Goal: Task Accomplishment & Management: Complete application form

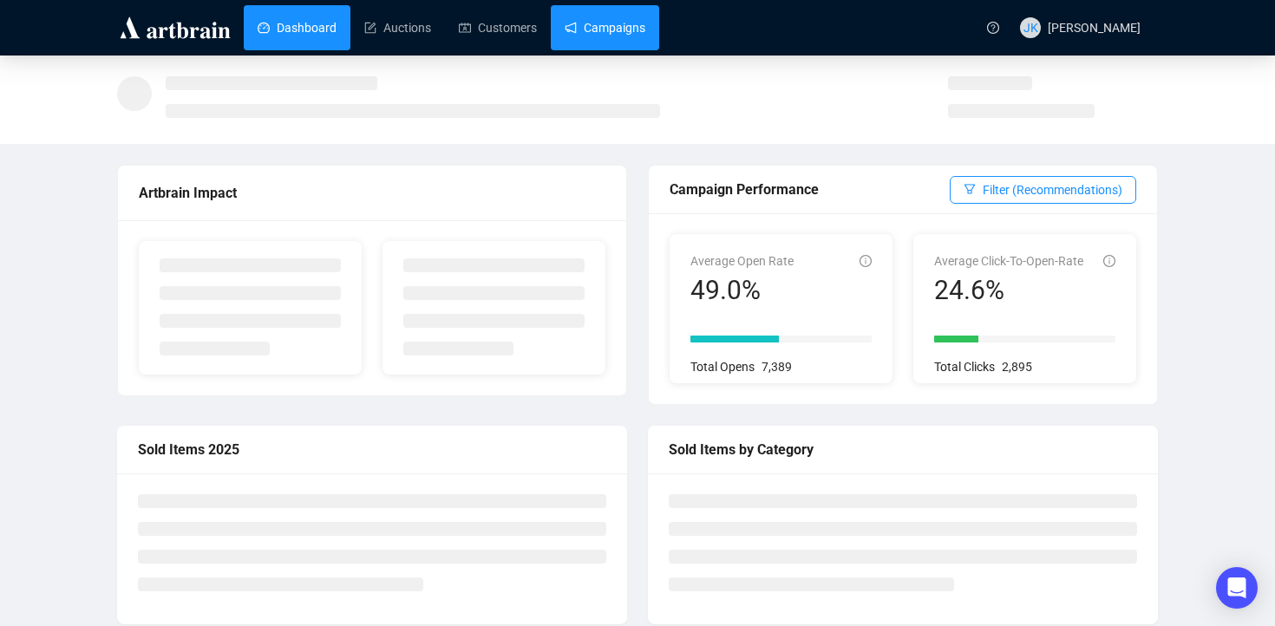
click at [598, 29] on link "Campaigns" at bounding box center [605, 27] width 81 height 45
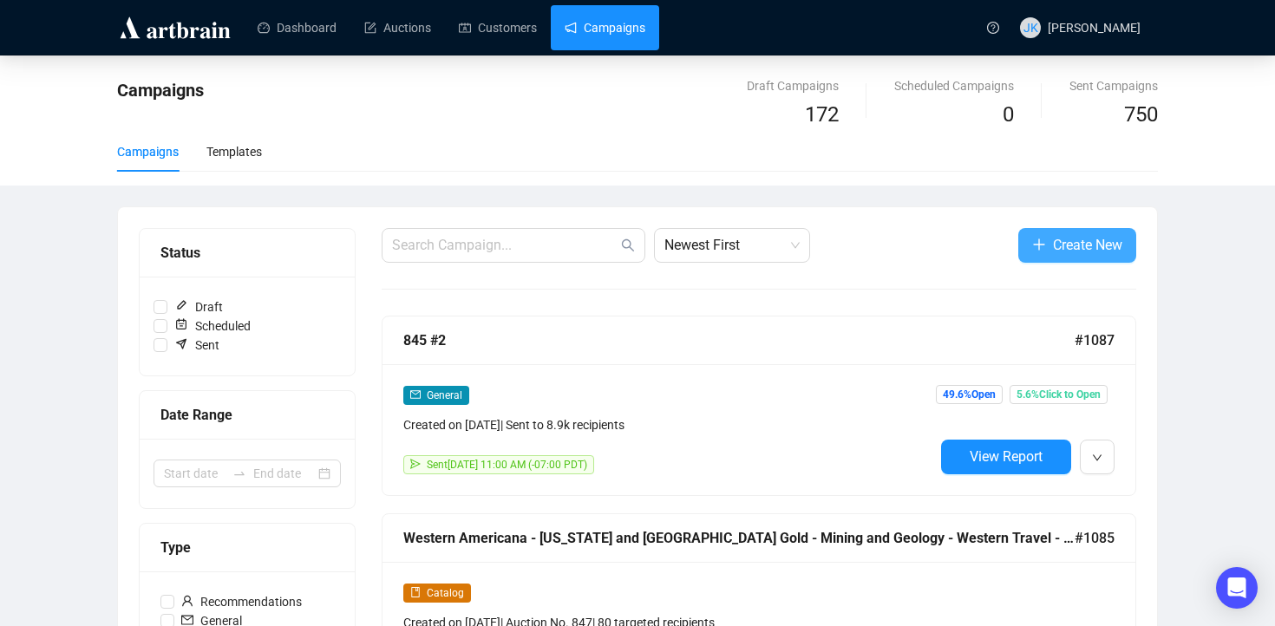
click at [1062, 248] on span "Create New" at bounding box center [1087, 245] width 69 height 22
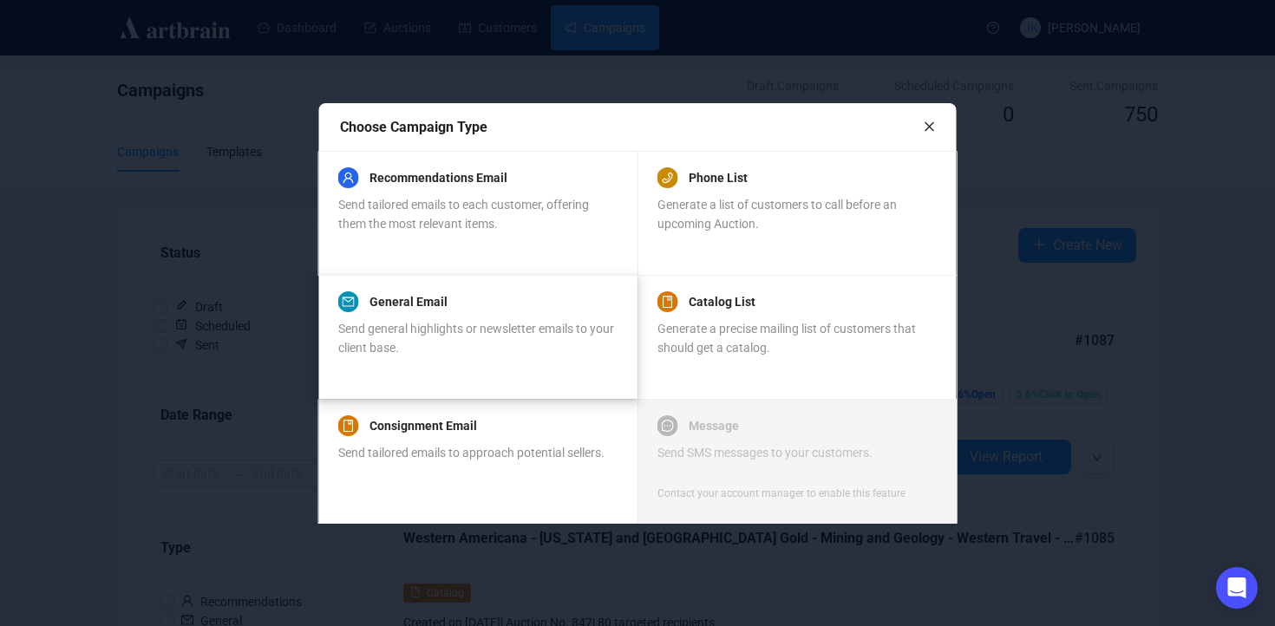
click at [528, 339] on div "Send general highlights or newsletter emails to your client base." at bounding box center [477, 338] width 278 height 38
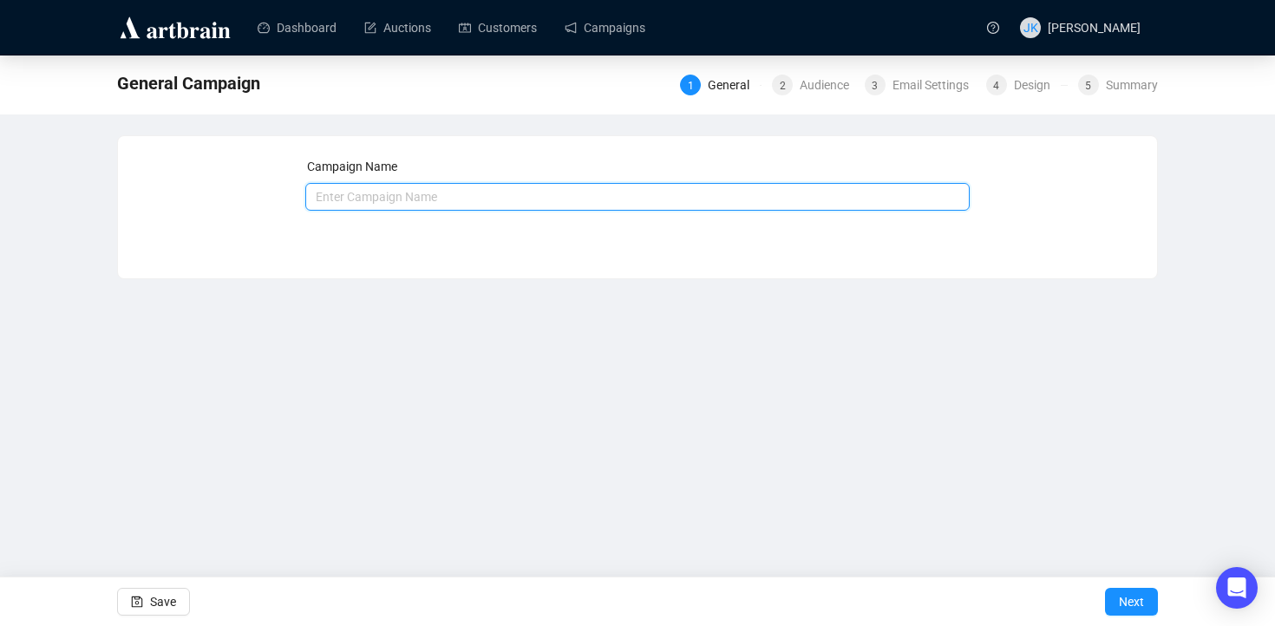
click at [422, 201] on input "text" at bounding box center [637, 197] width 665 height 28
type input "847 #1"
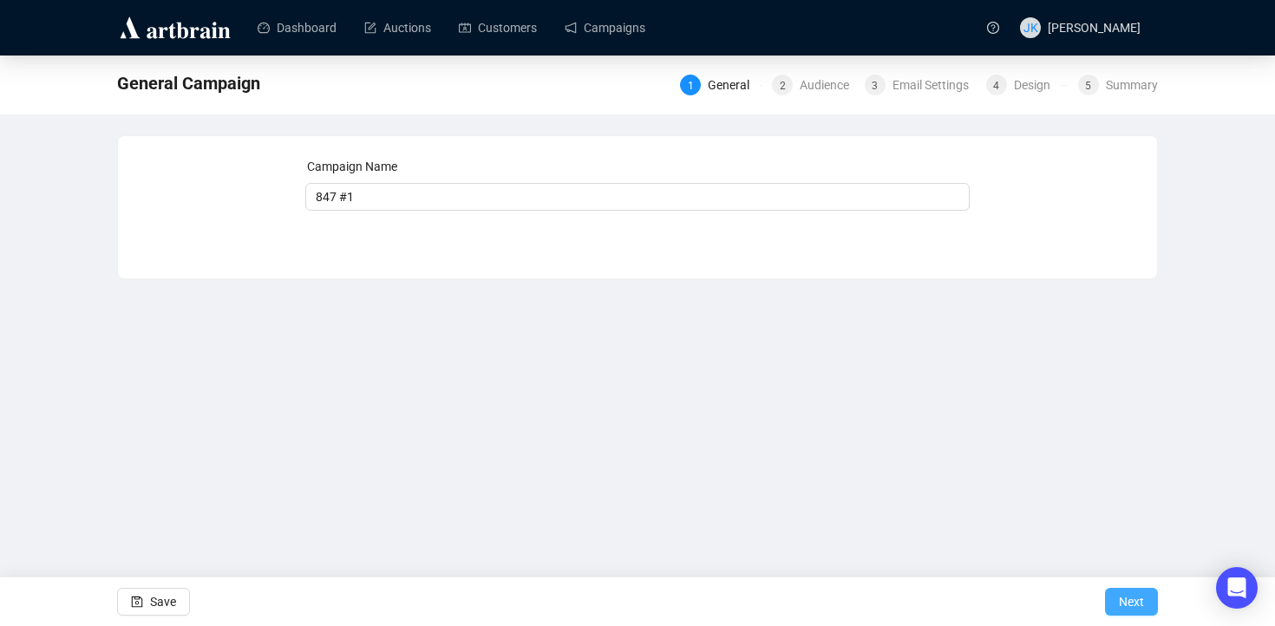
click at [1125, 605] on span "Next" at bounding box center [1131, 602] width 25 height 49
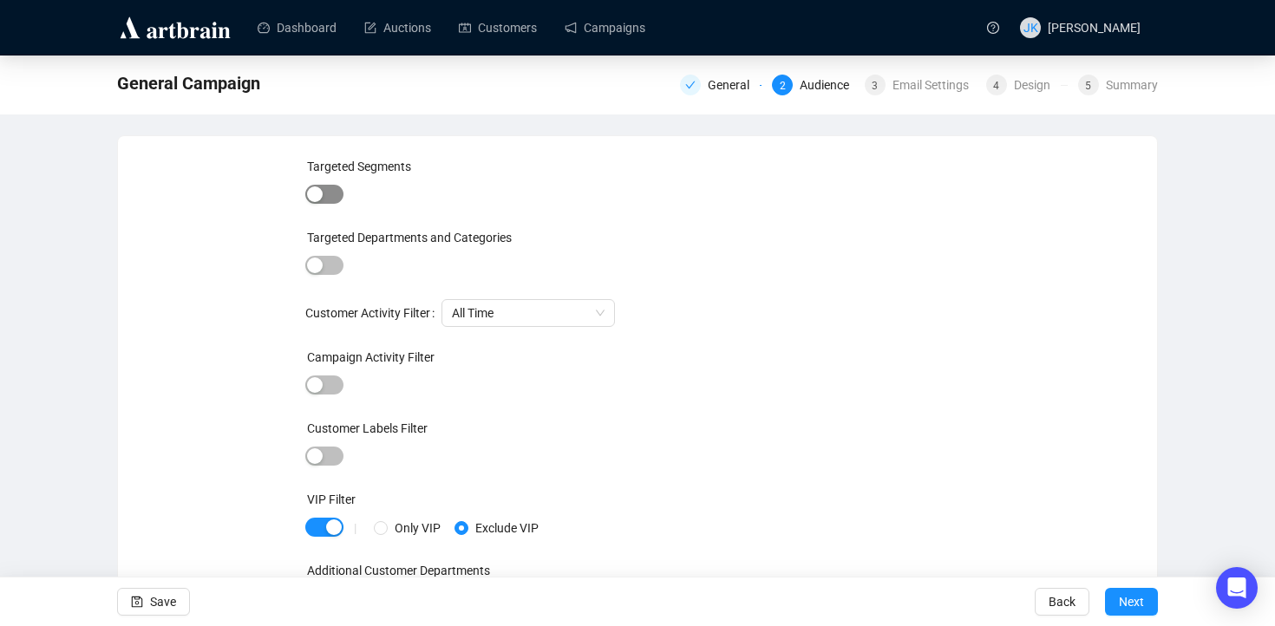
click at [326, 195] on span "button" at bounding box center [324, 194] width 38 height 19
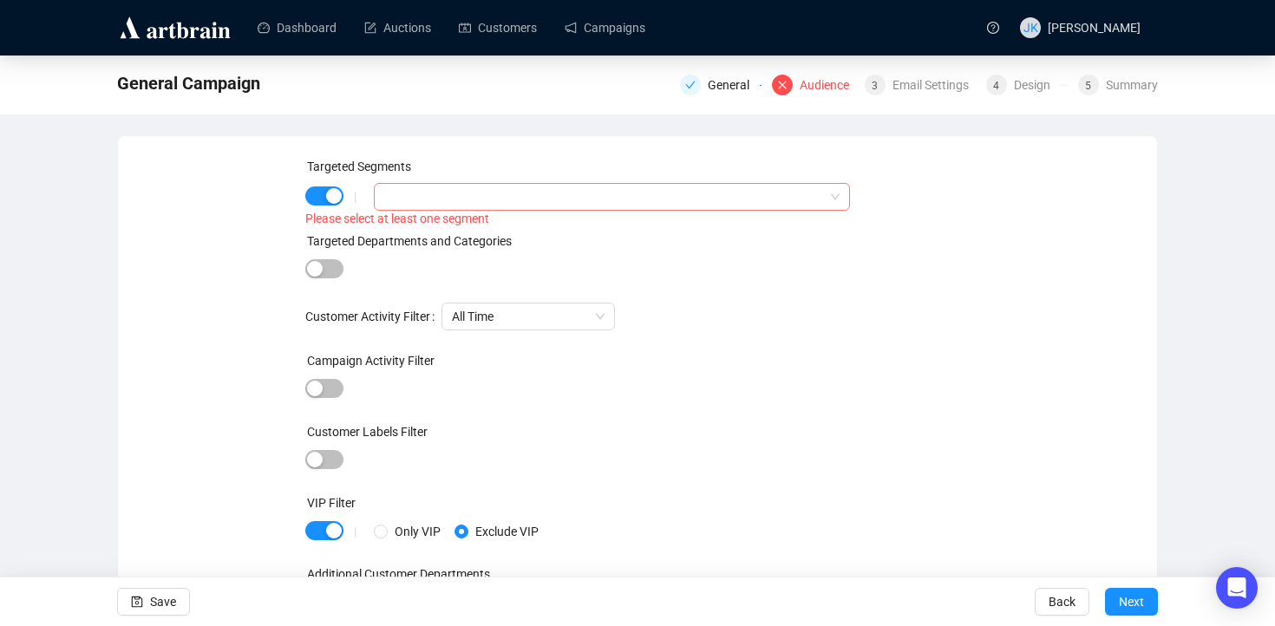
click at [404, 202] on div at bounding box center [602, 197] width 451 height 24
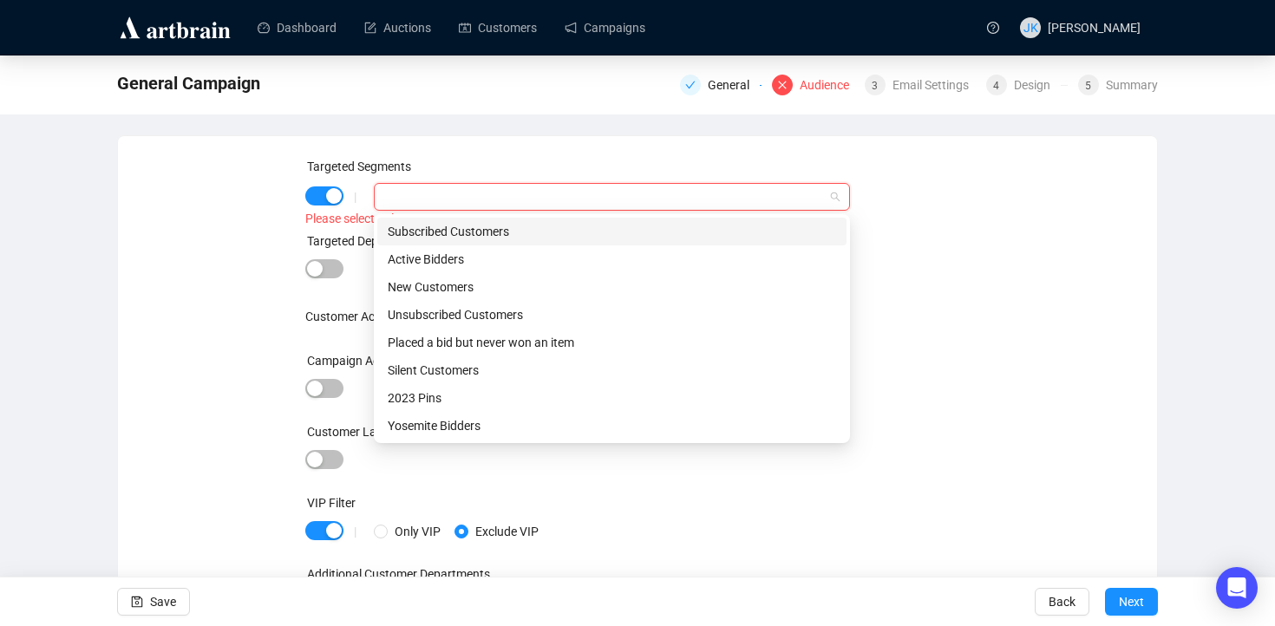
click at [415, 224] on div "Subscribed Customers" at bounding box center [612, 231] width 448 height 19
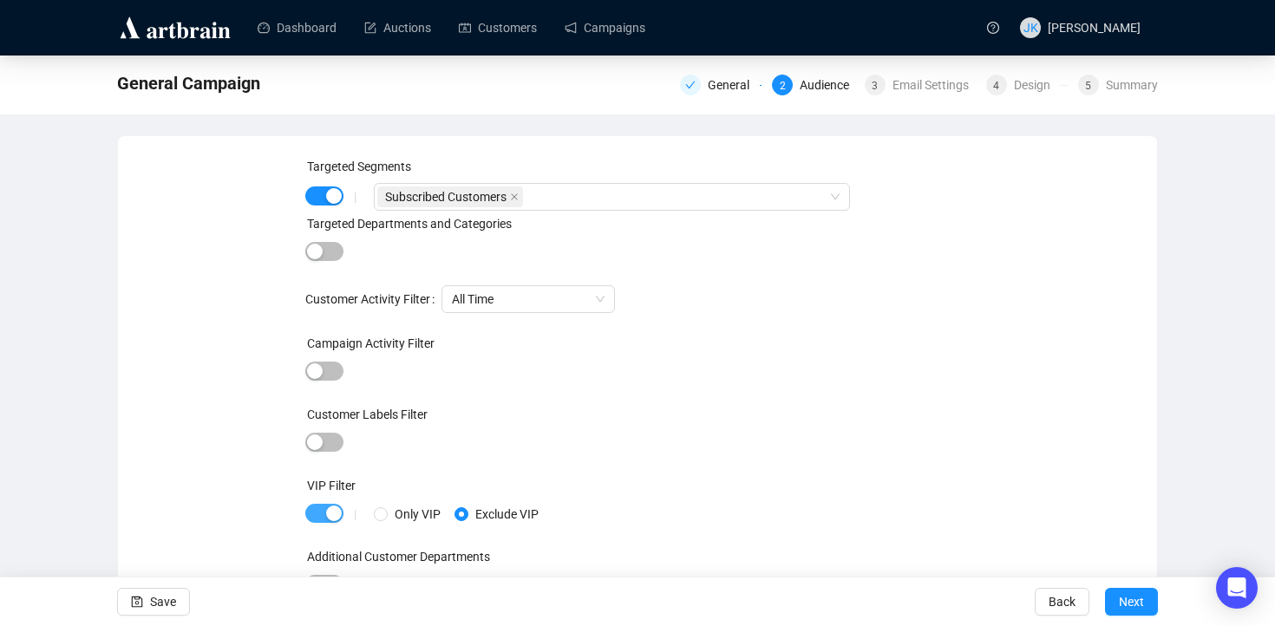
click at [323, 518] on span "button" at bounding box center [324, 513] width 38 height 19
click at [1127, 601] on span "Next" at bounding box center [1131, 602] width 25 height 49
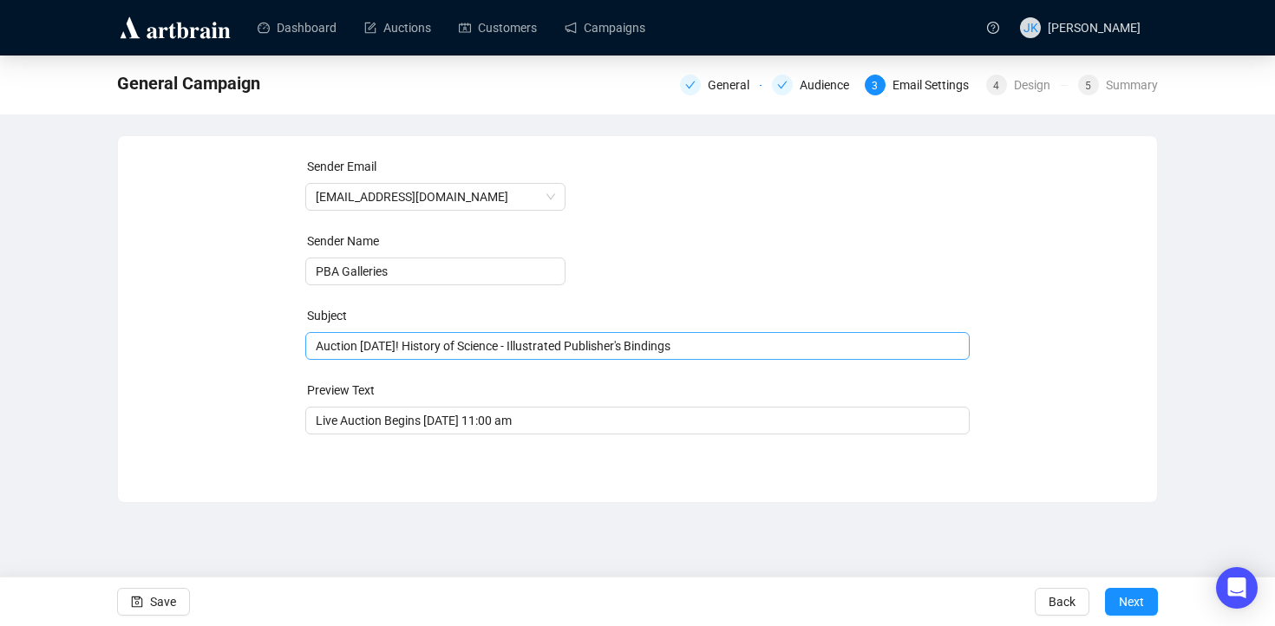
click at [461, 350] on span "Auction [DATE]! History of Science - Illustrated Publisher's Bindings" at bounding box center [637, 346] width 665 height 14
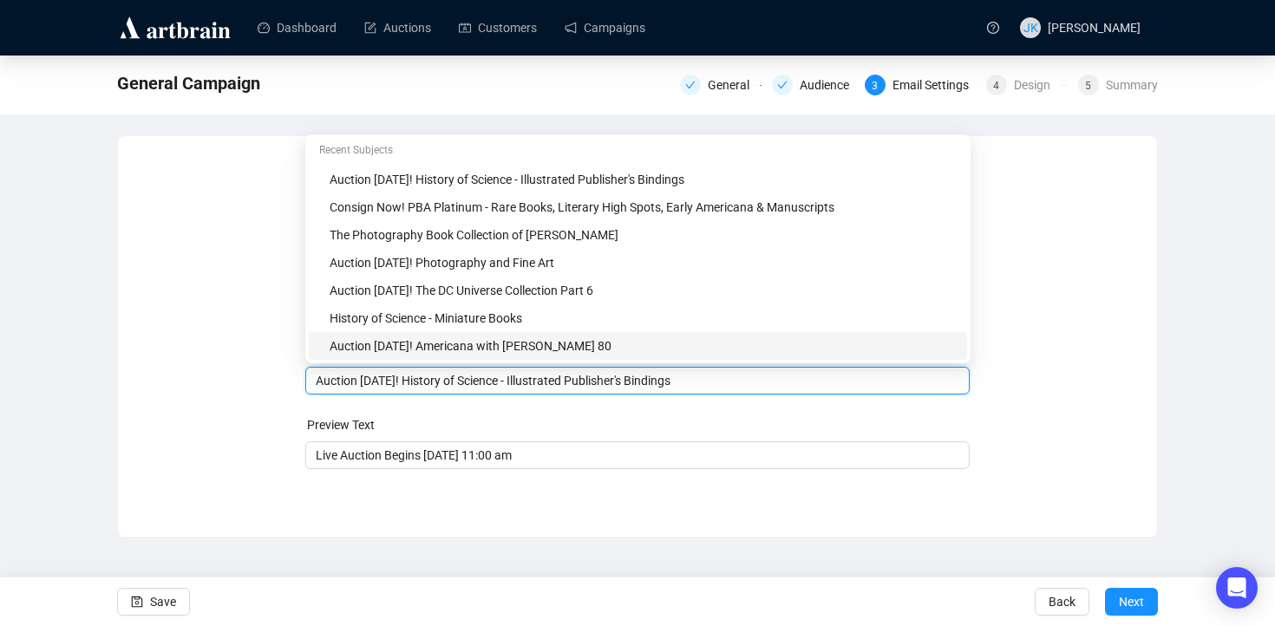
click at [455, 393] on div "Auction [DATE]! History of Science - Illustrated Publisher's Bindings" at bounding box center [637, 381] width 665 height 28
click at [458, 387] on input "Auction [DATE]! History of Science - Illustrated Publisher's Bindings" at bounding box center [638, 380] width 644 height 19
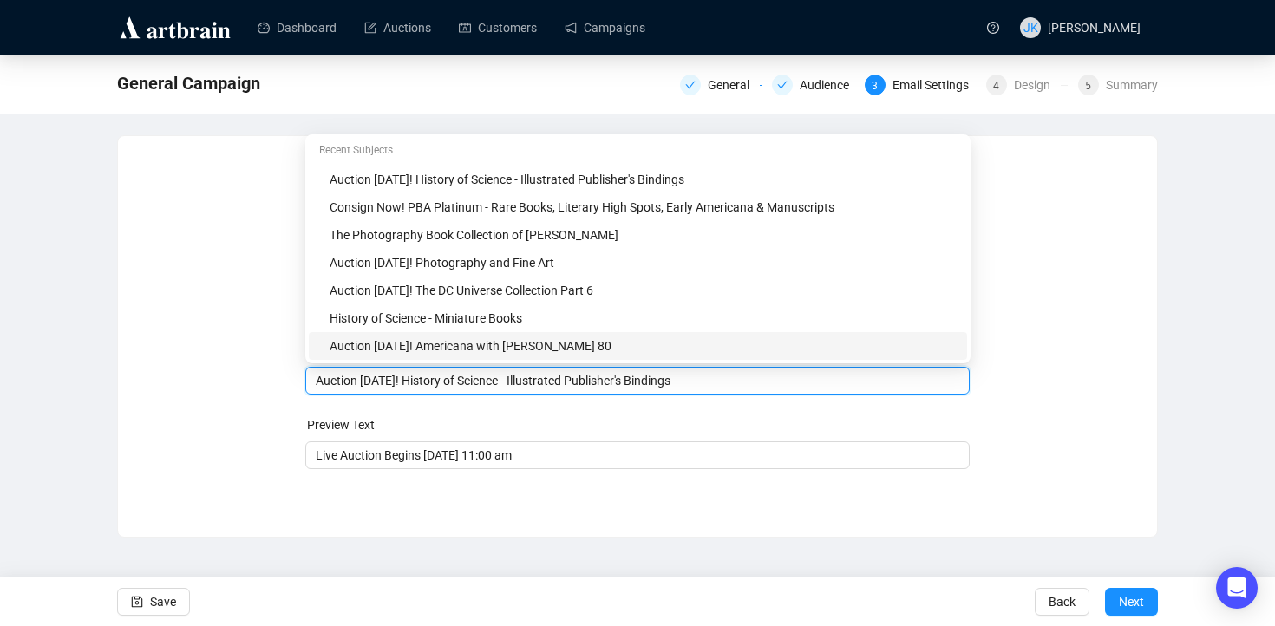
click at [458, 387] on input "Auction [DATE]! History of Science - Illustrated Publisher's Bindings" at bounding box center [638, 380] width 644 height 19
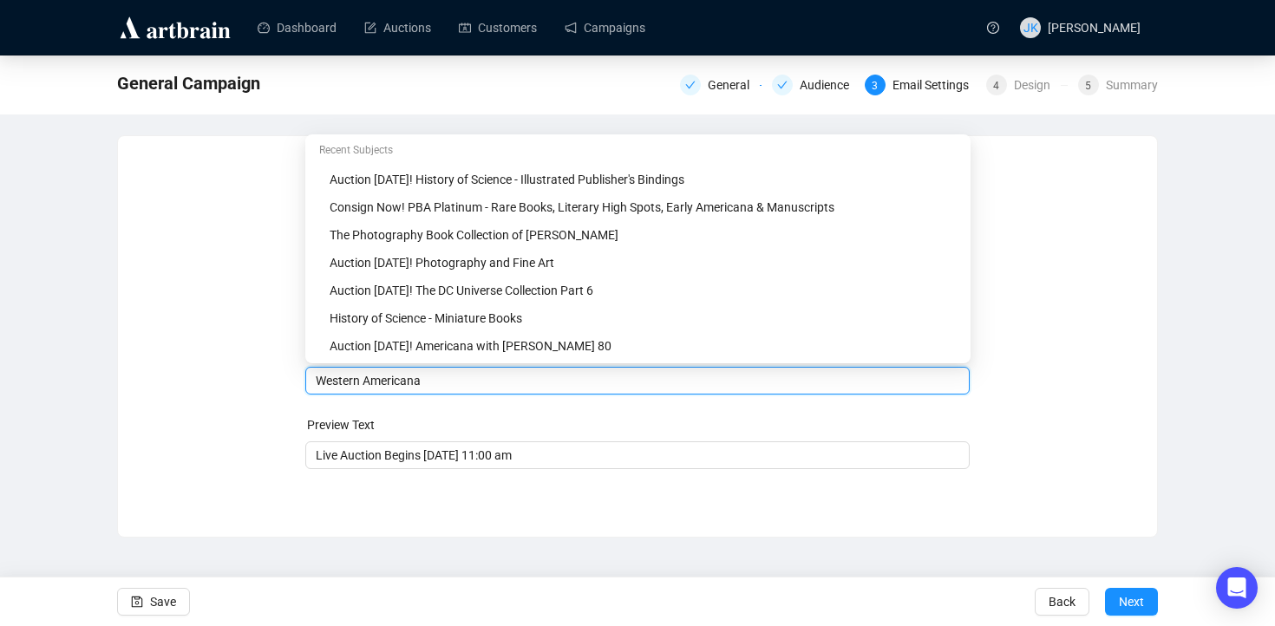
type input "Western Americana"
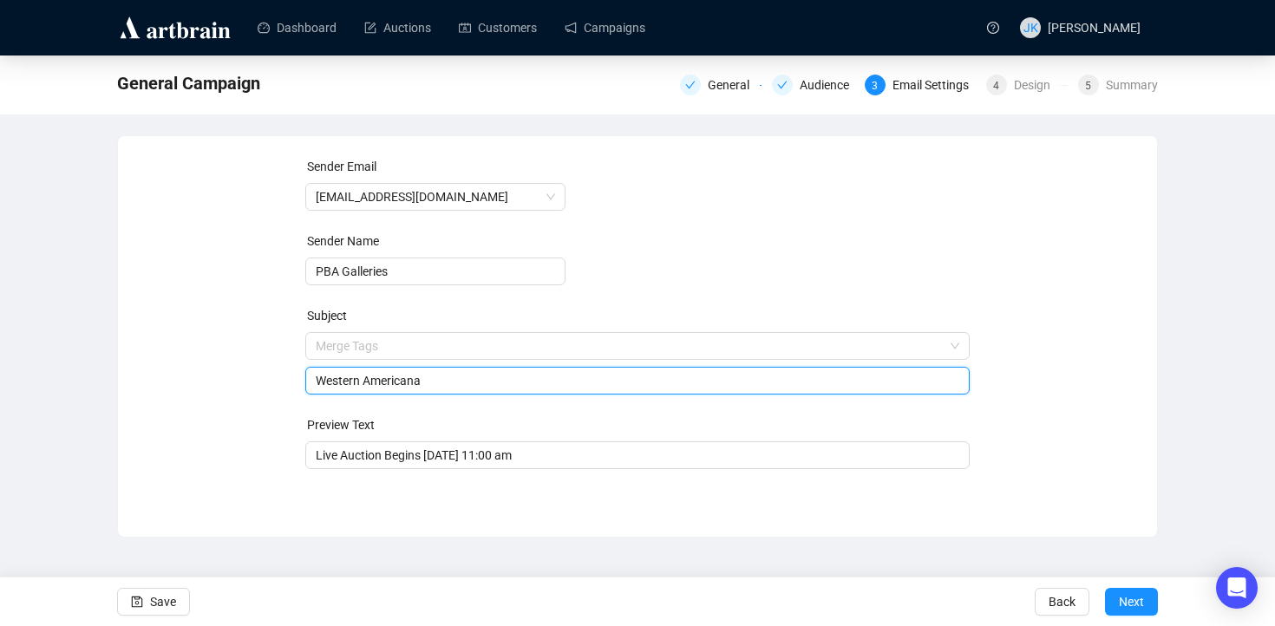
click at [268, 431] on div "Sender Email [EMAIL_ADDRESS][DOMAIN_NAME] Sender Name PBA Galleries Subject Mer…" at bounding box center [637, 323] width 997 height 333
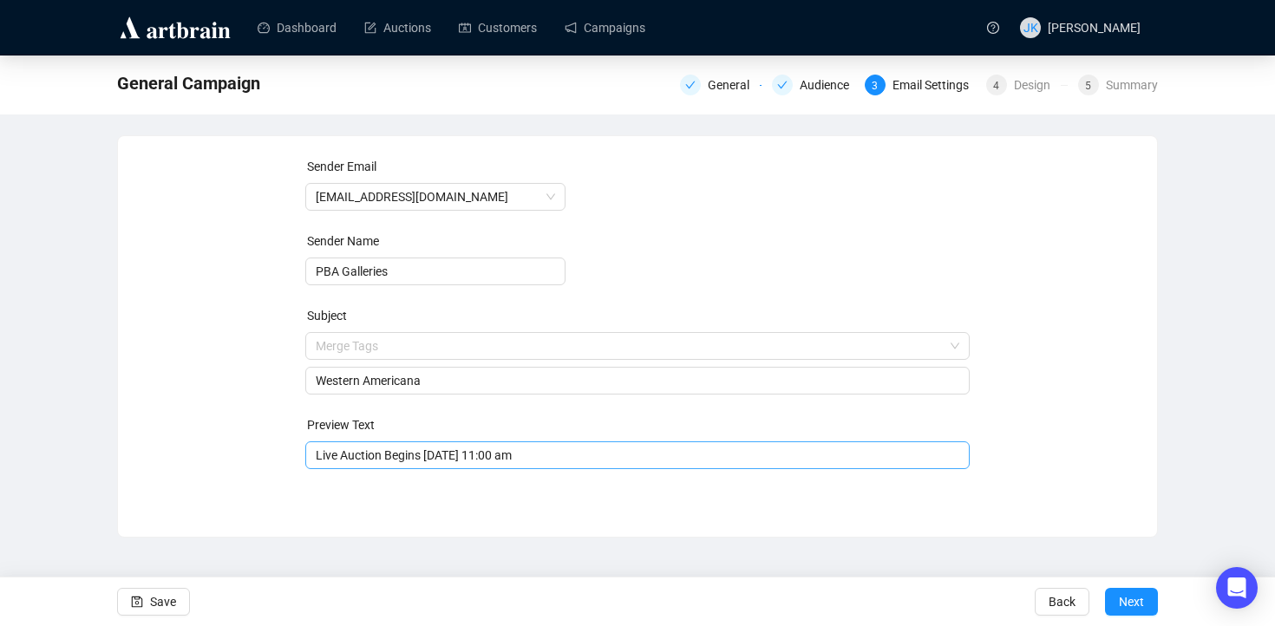
click at [389, 457] on input "Live Auction Begins [DATE] 11:00 am" at bounding box center [638, 455] width 644 height 19
click at [469, 454] on input "Live Auction Begins [DATE] 11:00 am" at bounding box center [638, 455] width 644 height 19
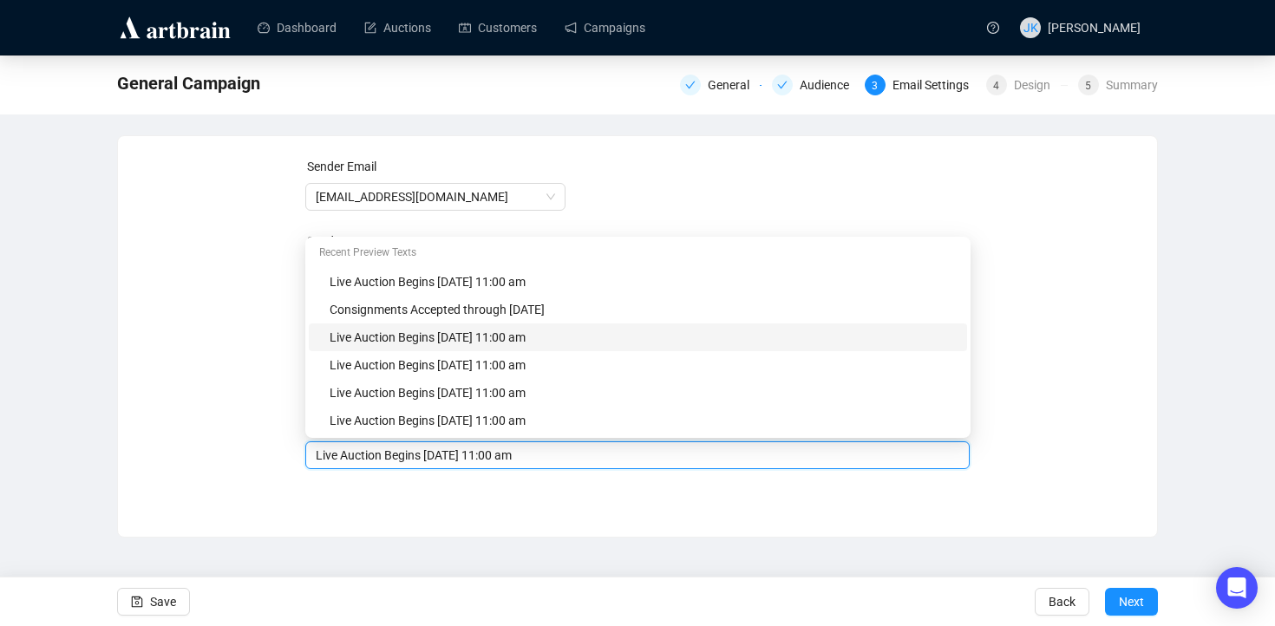
click at [477, 335] on div "Live Auction Begins [DATE] 11:00 am" at bounding box center [643, 337] width 627 height 19
click at [503, 455] on input "Live Auction Begins [DATE] 11:00 am" at bounding box center [638, 455] width 644 height 19
type input "Live Auction Begins [DATE] 11:00 am"
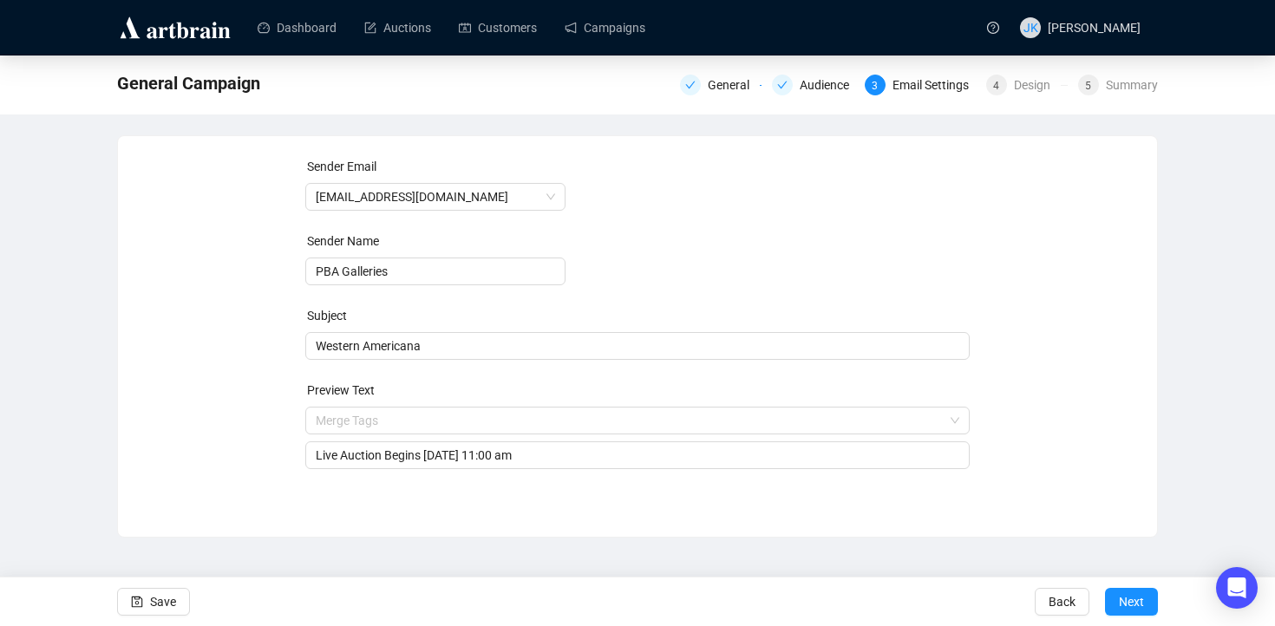
click at [551, 516] on div "Sender Email [EMAIL_ADDRESS][DOMAIN_NAME] Sender Name PBA Galleries Subject Wes…" at bounding box center [637, 336] width 1041 height 402
click at [1131, 598] on span "Next" at bounding box center [1131, 602] width 25 height 49
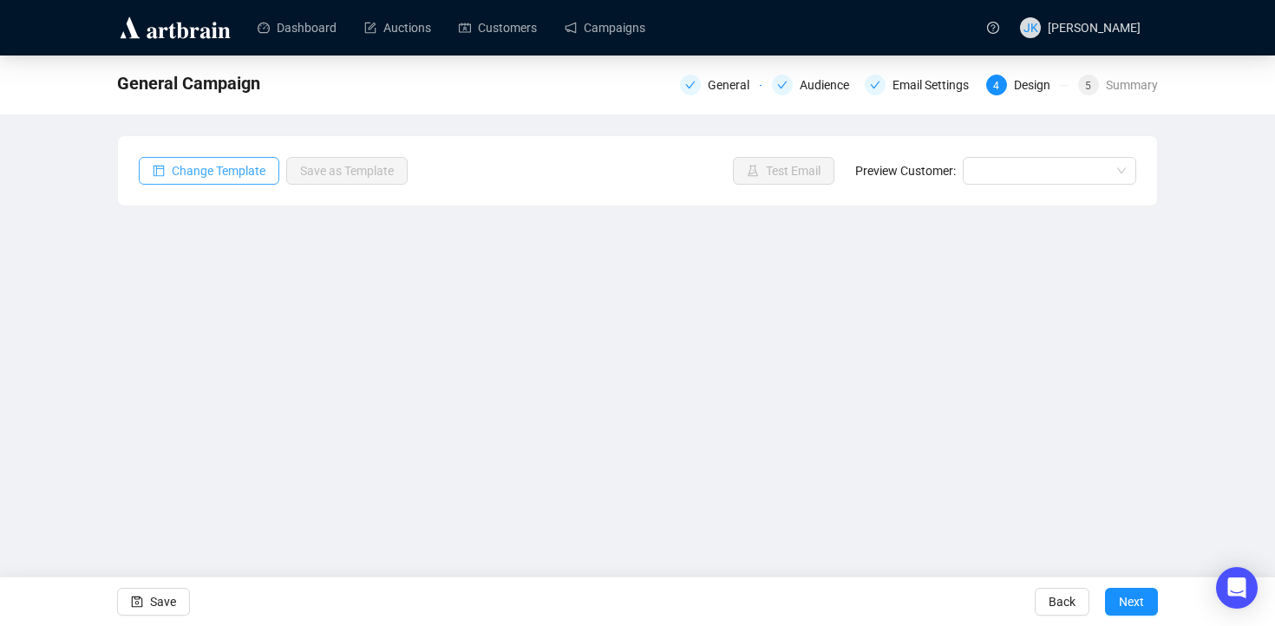
click at [214, 160] on button "Change Template" at bounding box center [209, 171] width 141 height 28
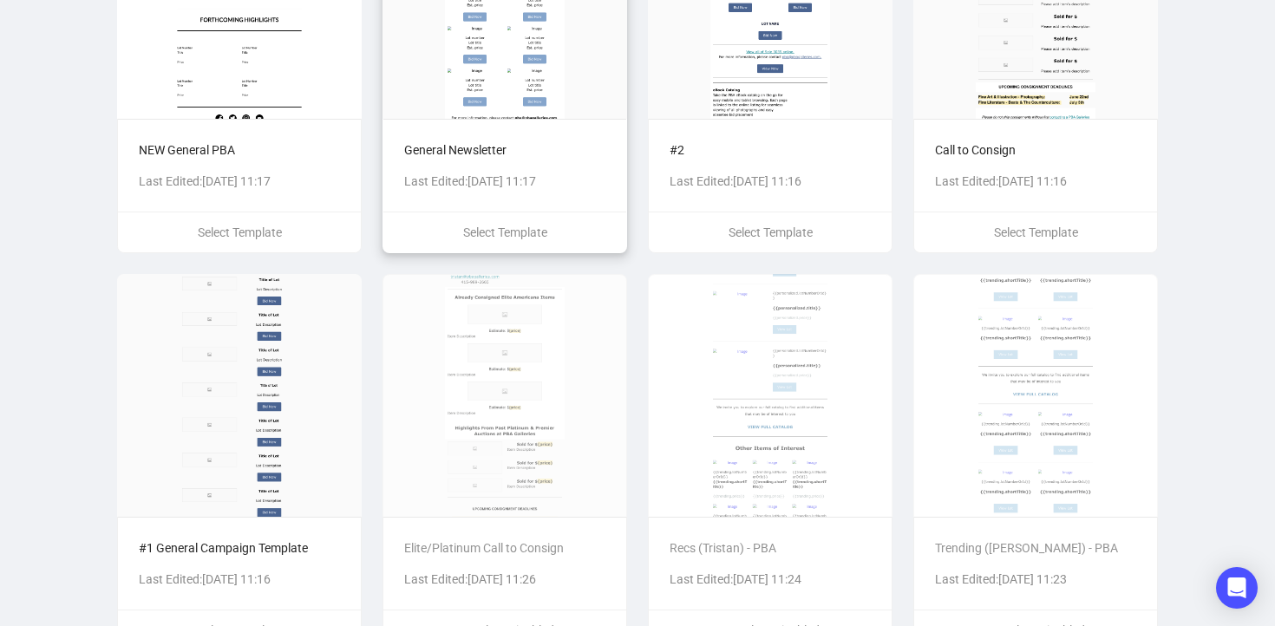
scroll to position [660, 0]
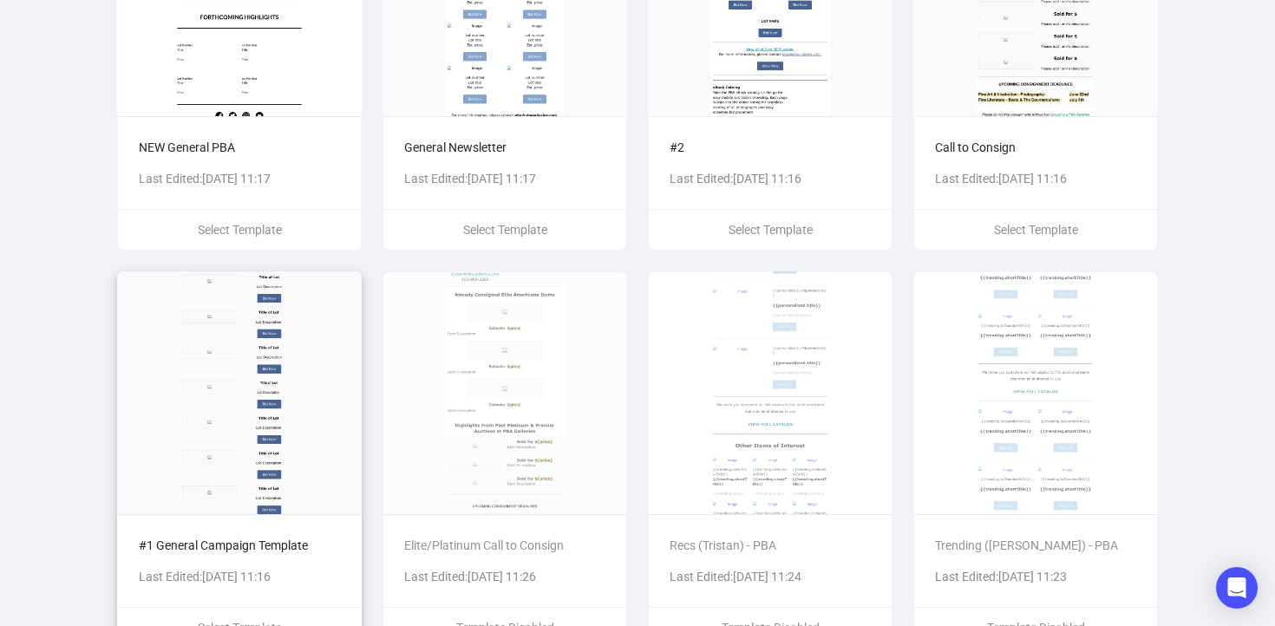
click at [265, 361] on img at bounding box center [239, 392] width 245 height 243
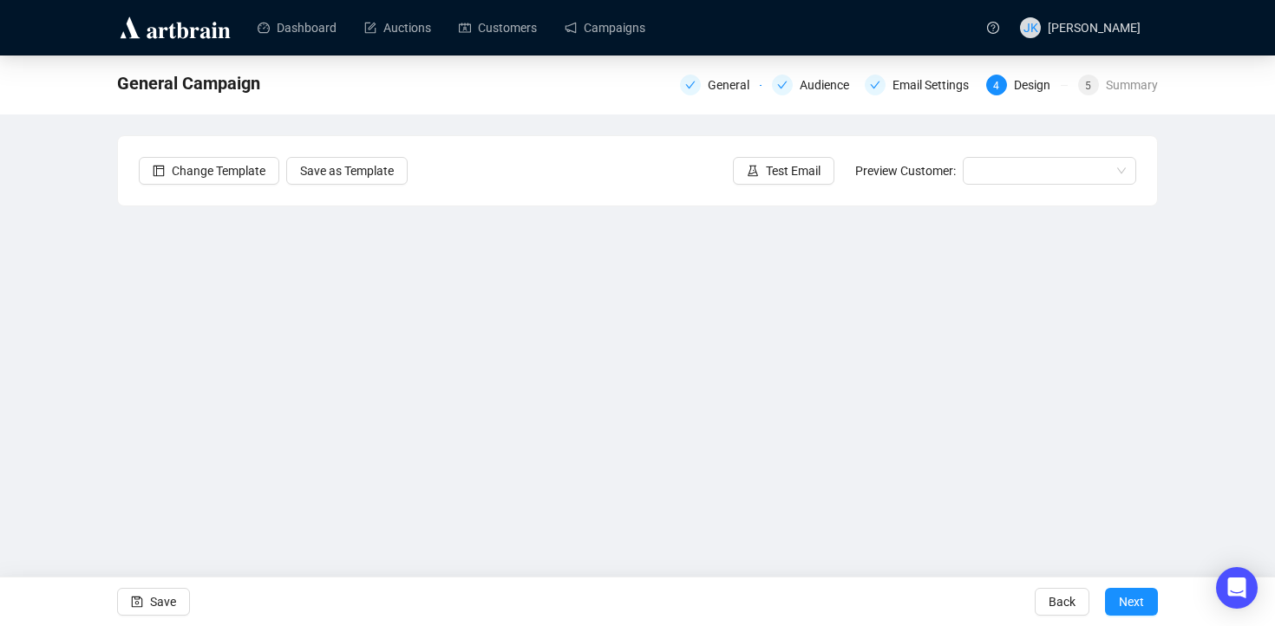
scroll to position [19, 0]
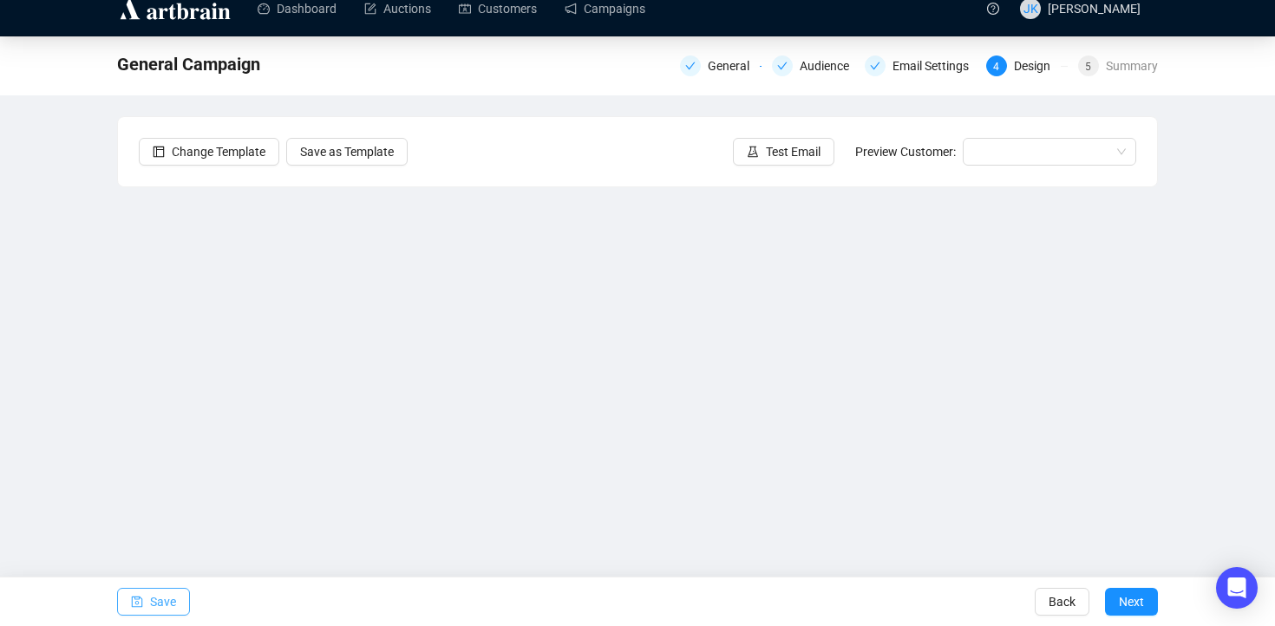
click at [174, 609] on span "Save" at bounding box center [163, 602] width 26 height 49
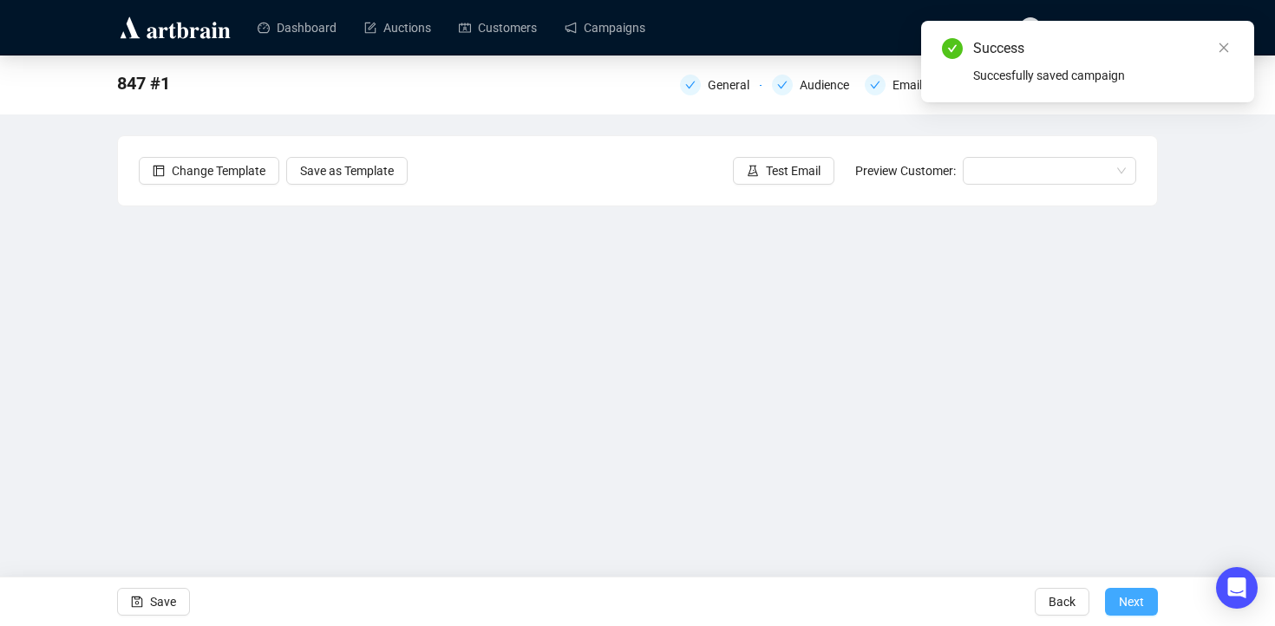
click at [1134, 603] on span "Next" at bounding box center [1131, 602] width 25 height 49
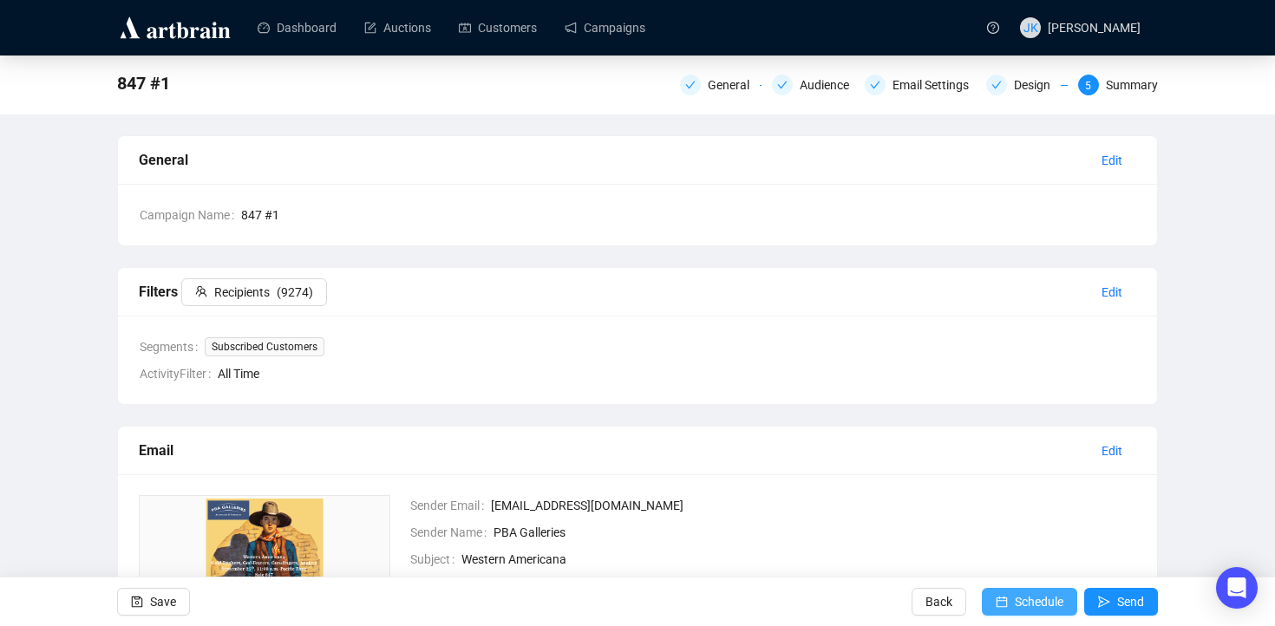
click at [1005, 606] on button "Schedule" at bounding box center [1029, 602] width 95 height 28
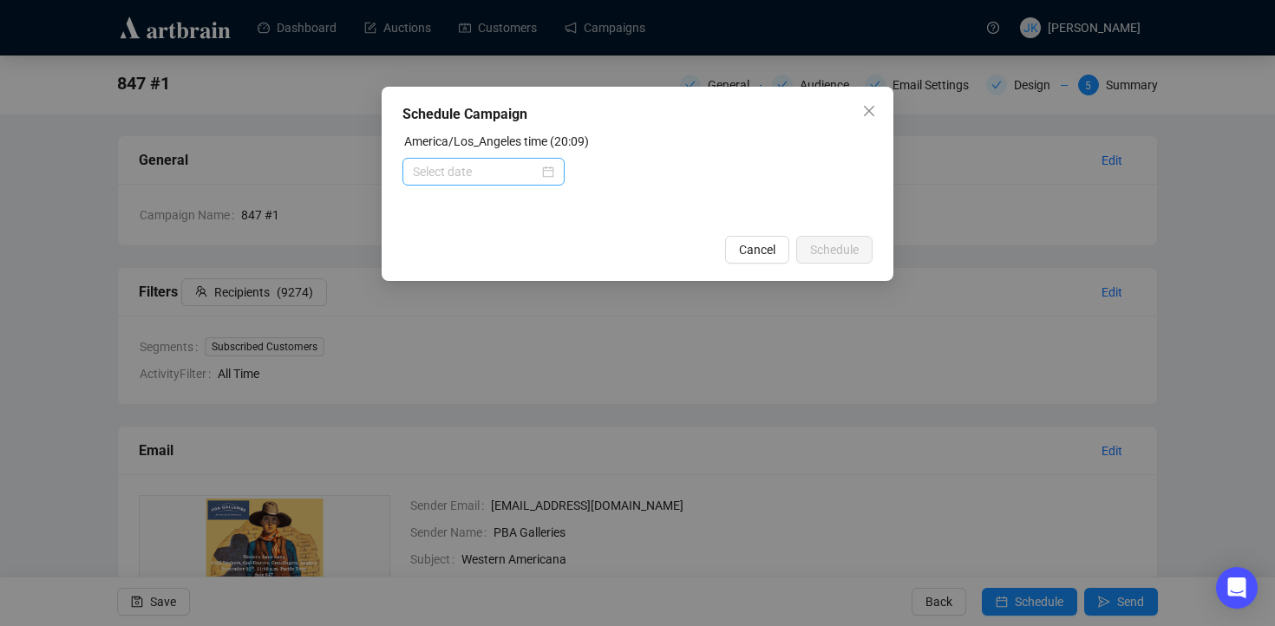
click at [543, 175] on div at bounding box center [483, 171] width 141 height 19
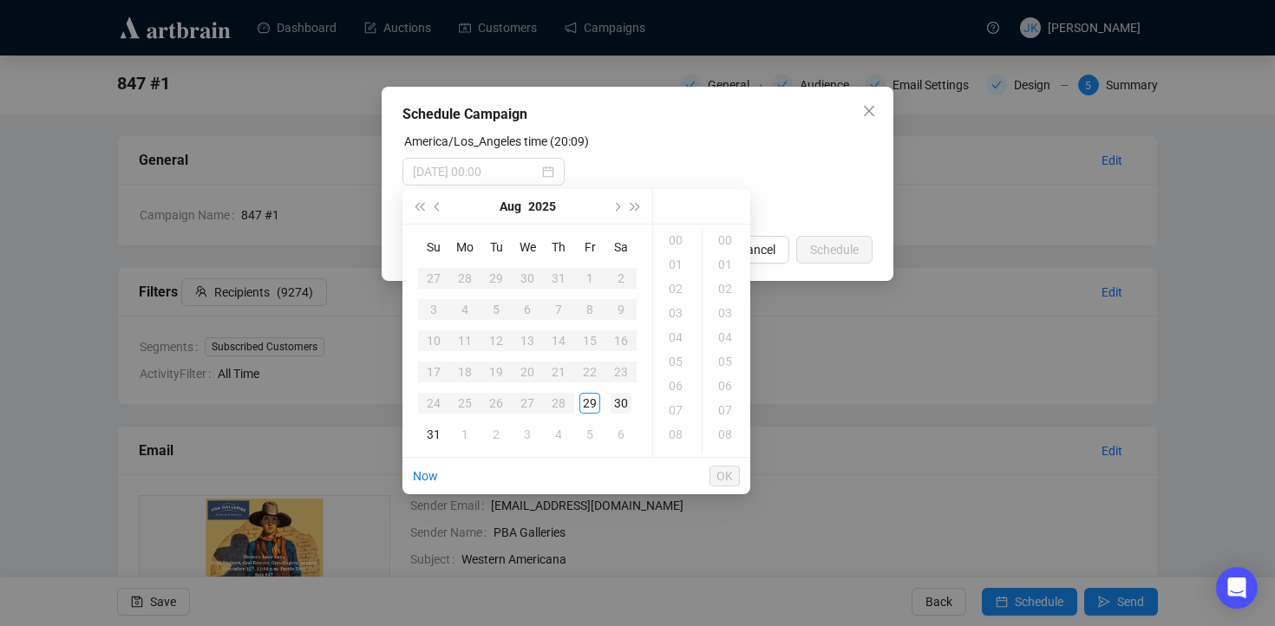
click at [618, 401] on div "30" at bounding box center [621, 403] width 21 height 21
click at [682, 313] on div "03" at bounding box center [678, 313] width 42 height 24
type input "[DATE] 03:00"
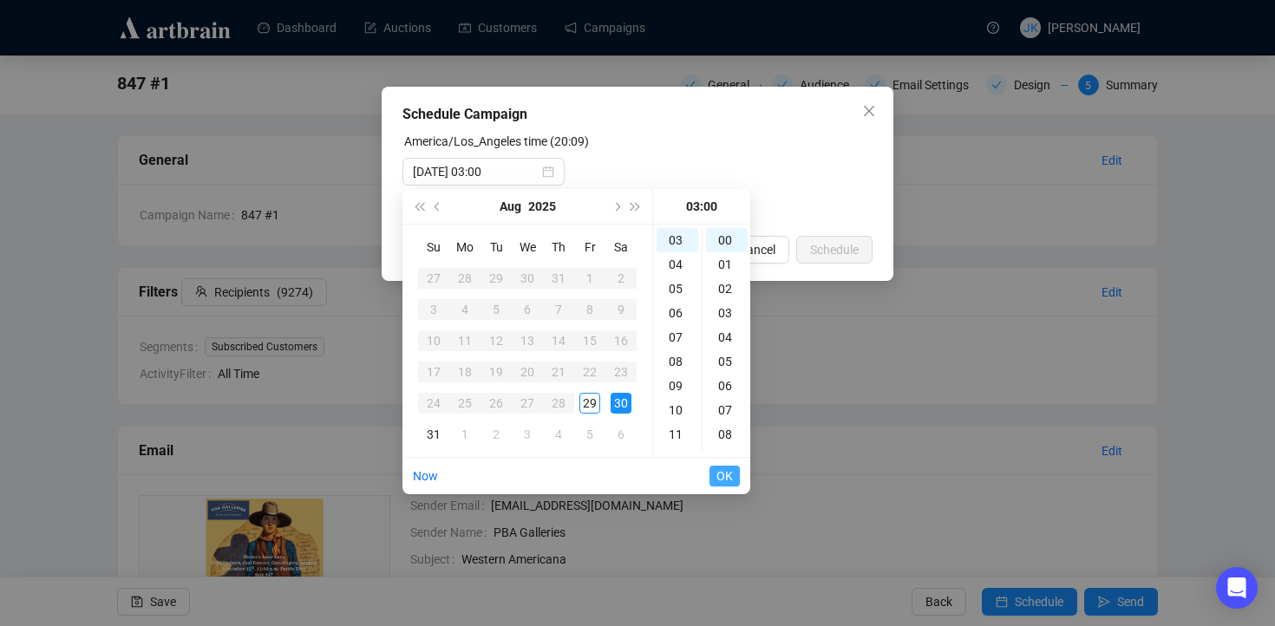
click at [734, 468] on button "OK" at bounding box center [724, 476] width 30 height 21
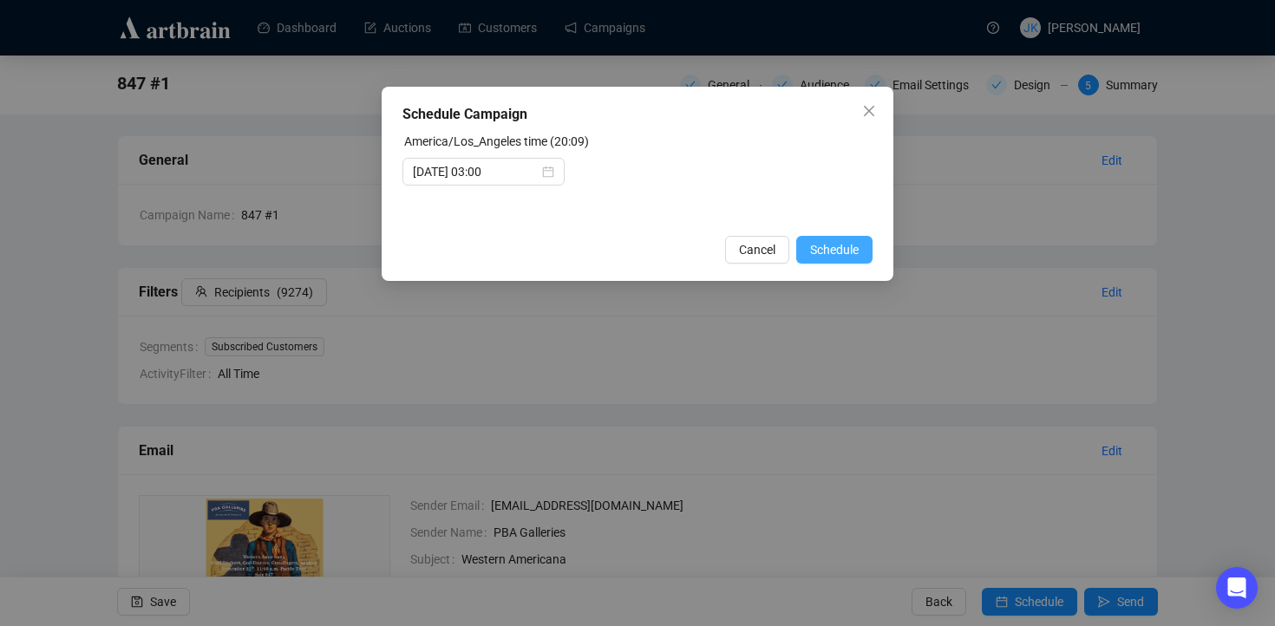
click at [829, 250] on span "Schedule" at bounding box center [834, 249] width 49 height 19
